Goal: Transaction & Acquisition: Purchase product/service

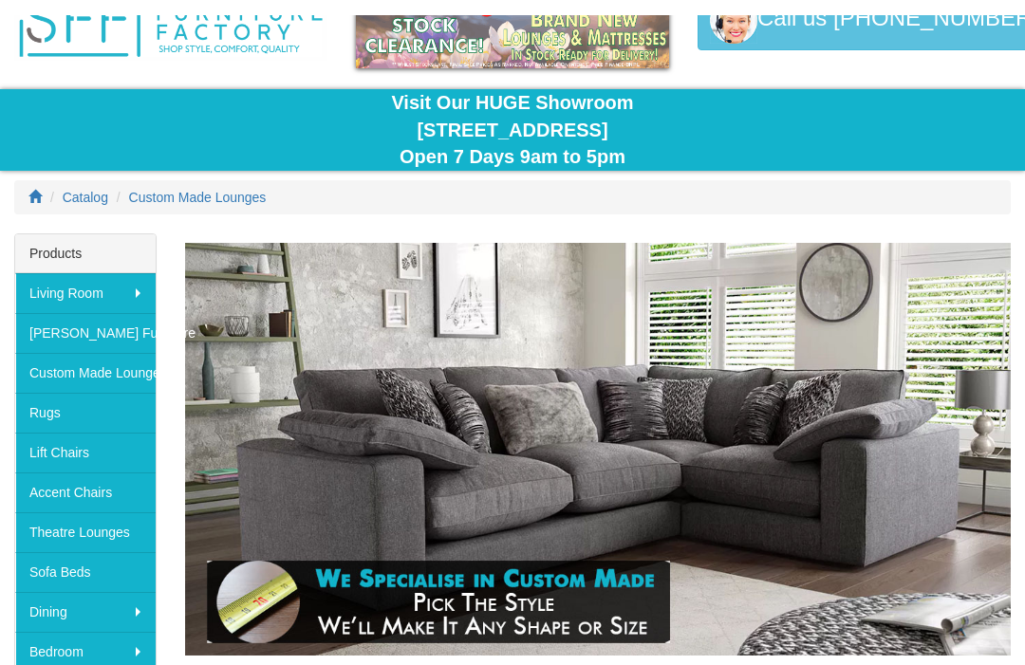
scroll to position [91, 0]
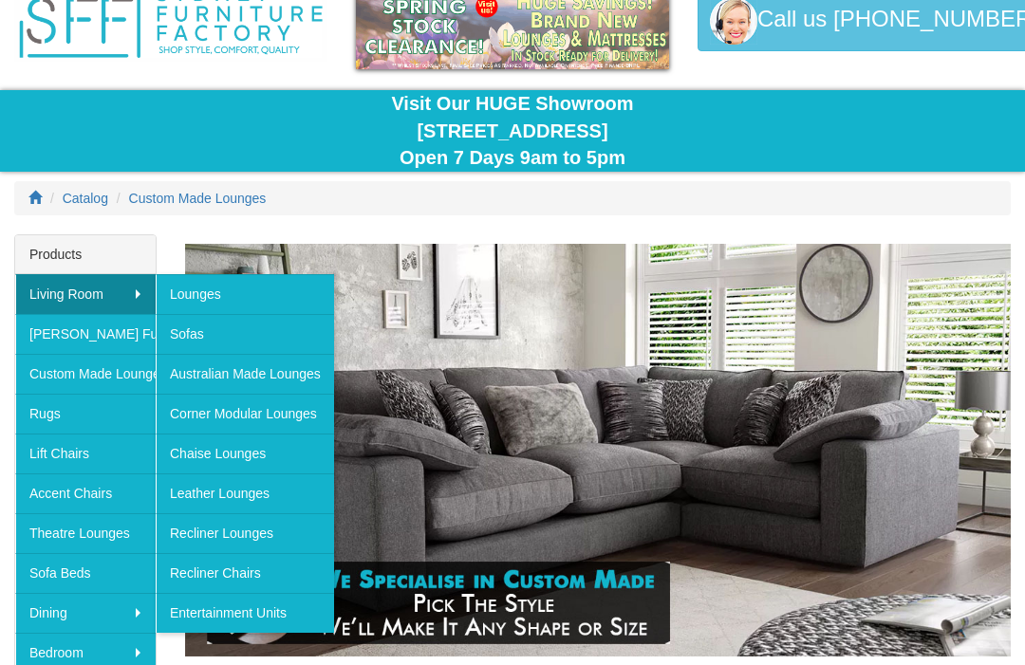
click at [287, 410] on link "Corner Modular Lounges" at bounding box center [245, 414] width 178 height 40
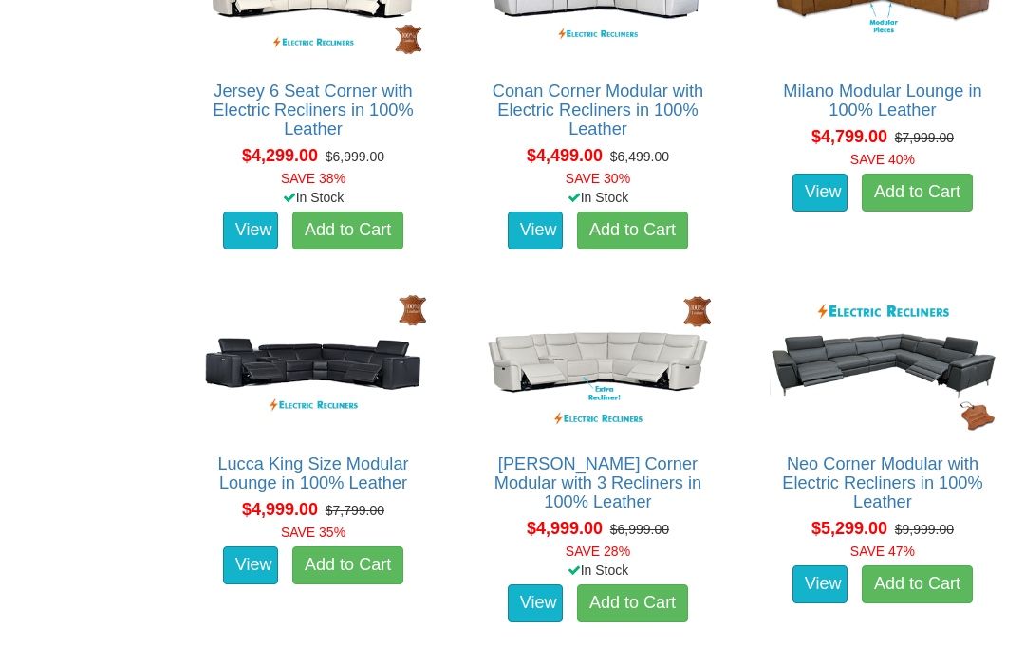
scroll to position [4542, 0]
click at [623, 349] on img at bounding box center [597, 362] width 235 height 145
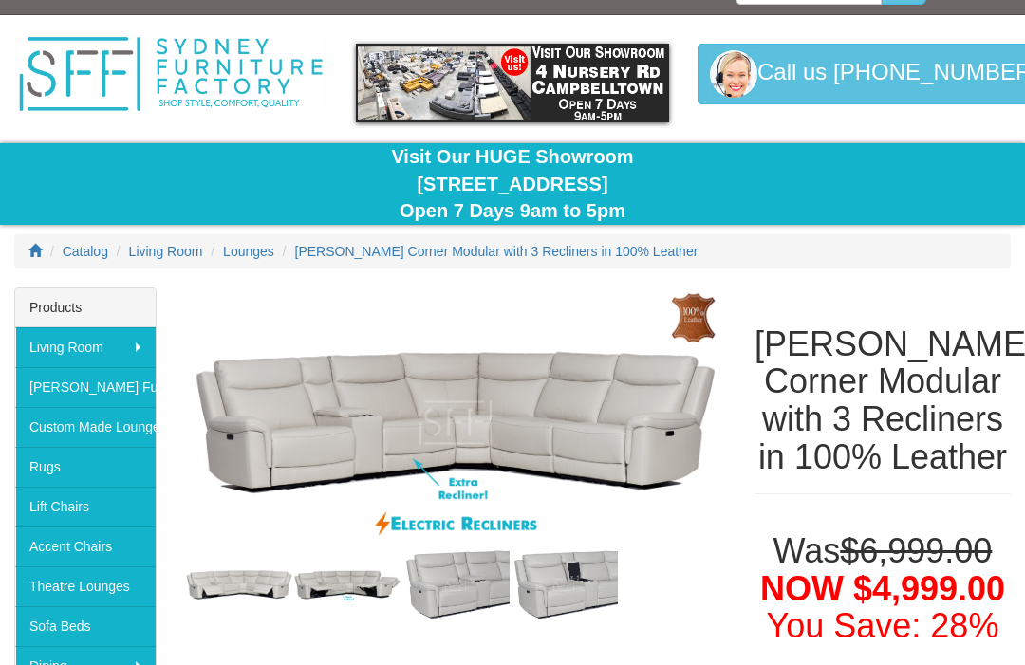
scroll to position [45, 0]
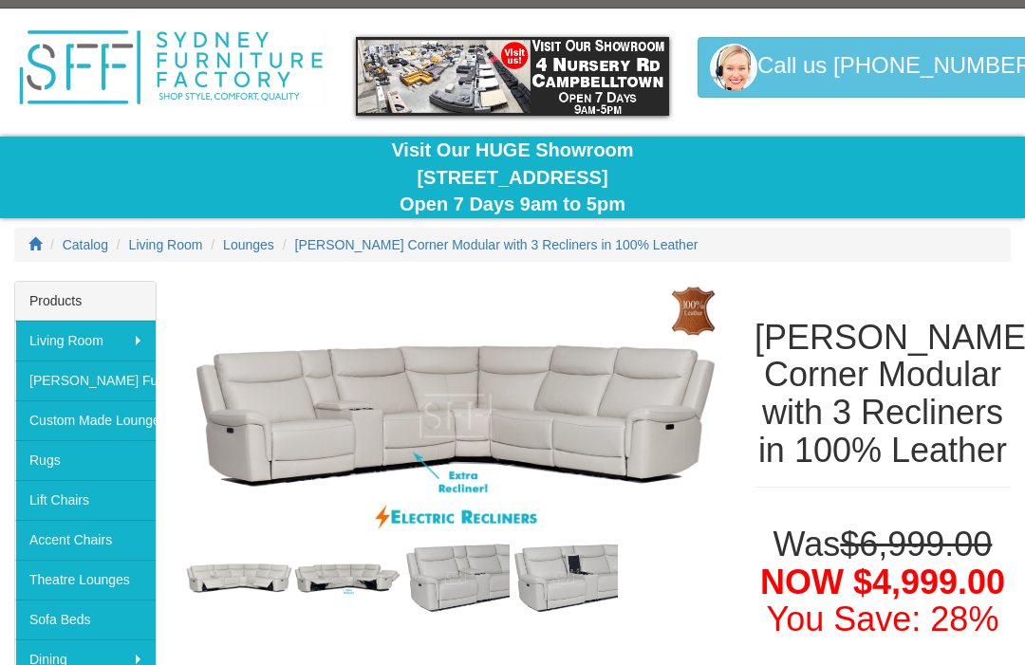
click at [674, 430] on img at bounding box center [455, 416] width 541 height 270
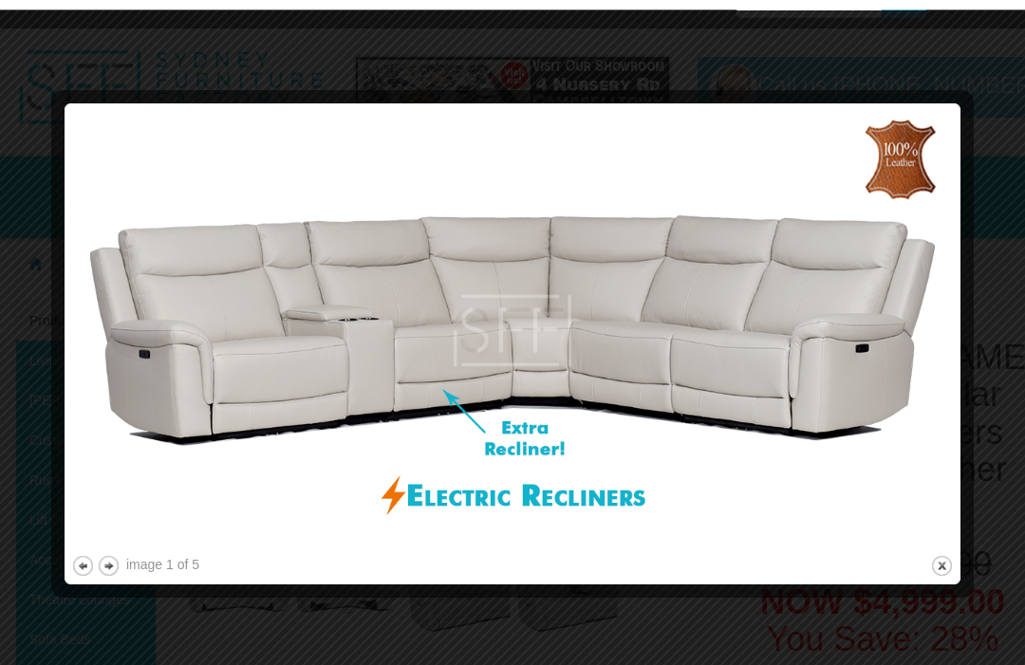
scroll to position [0, 0]
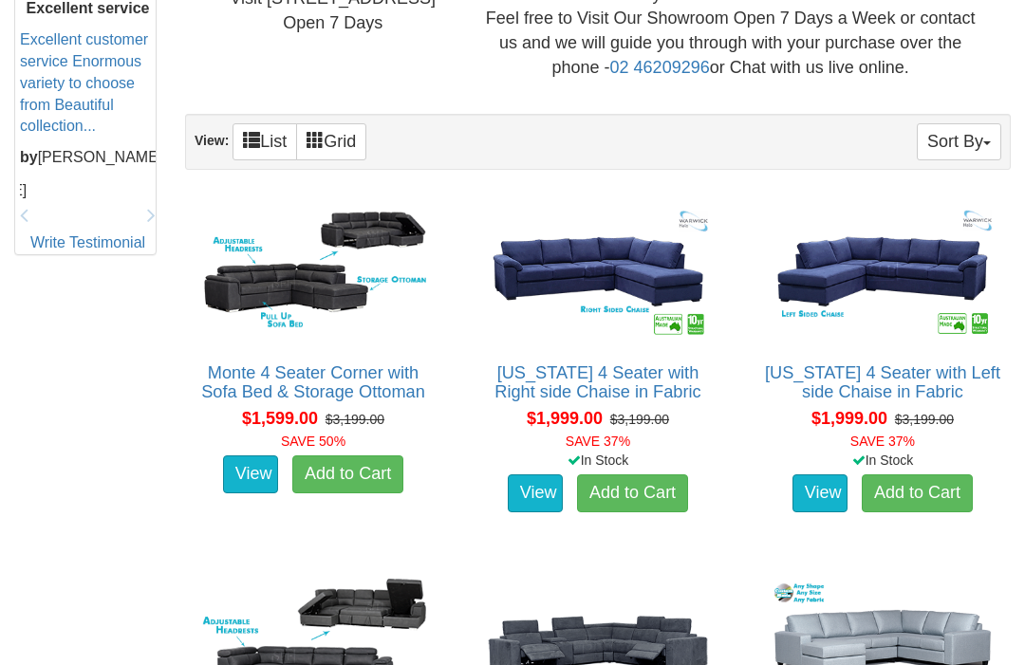
scroll to position [903, 0]
